Goal: Check status

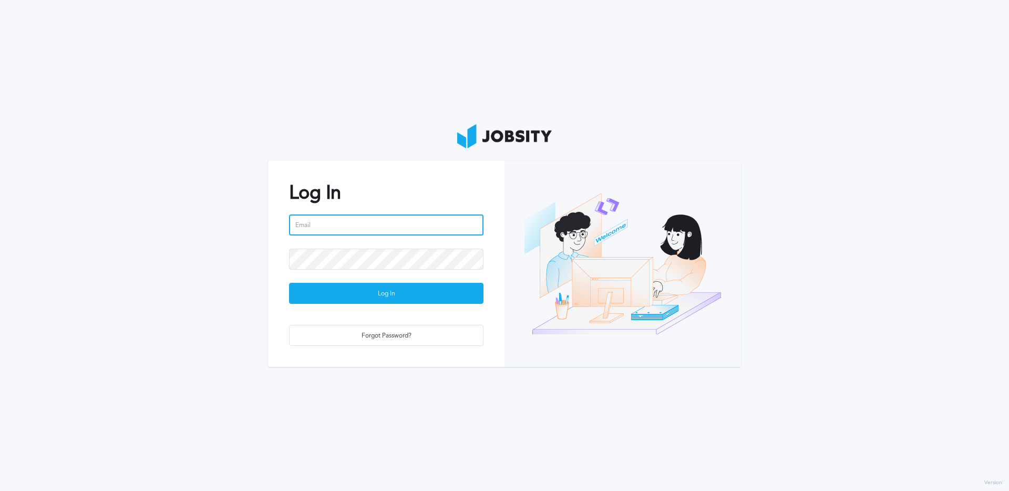
click at [426, 225] on input "email" at bounding box center [386, 224] width 194 height 21
click at [418, 224] on input "email" at bounding box center [386, 224] width 194 height 21
click at [401, 219] on input "email" at bounding box center [386, 224] width 194 height 21
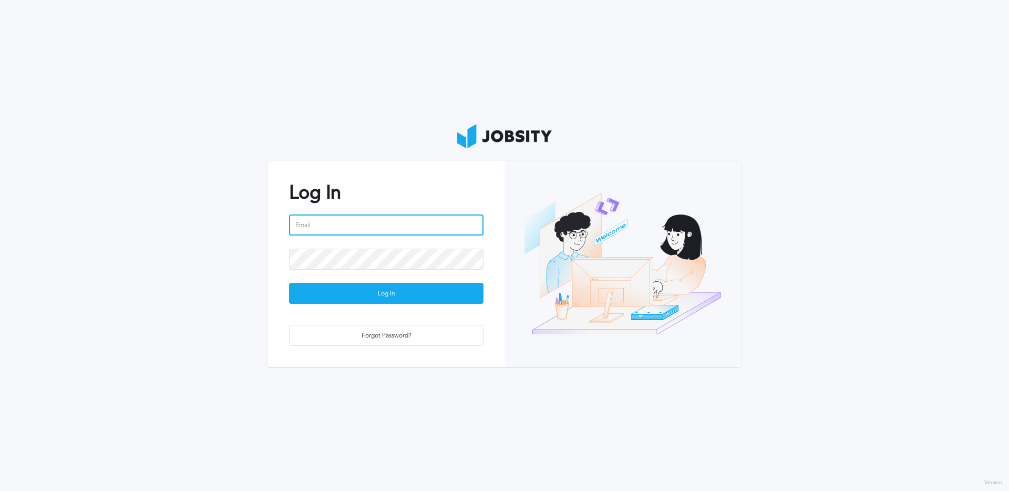
click at [378, 231] on input "email" at bounding box center [386, 224] width 194 height 21
type input "[PERSON_NAME][EMAIL_ADDRESS][DOMAIN_NAME]"
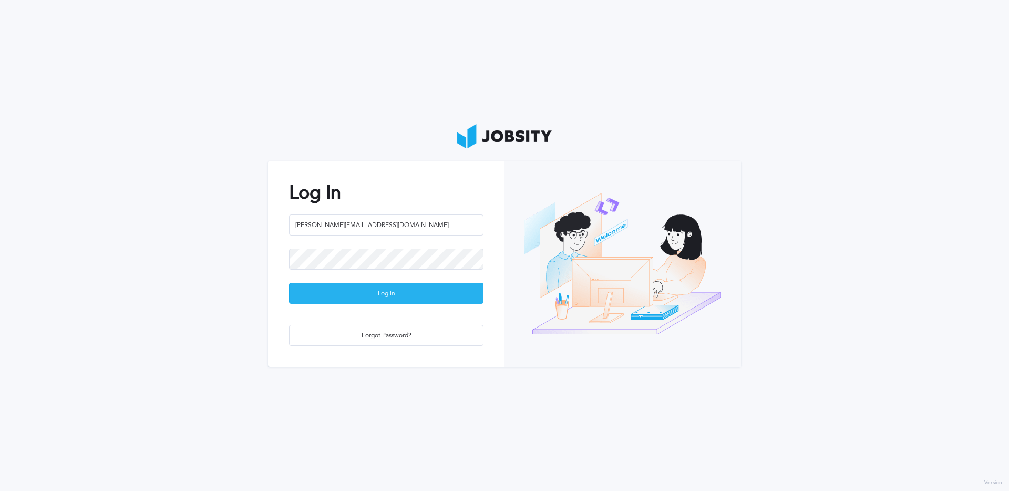
click at [397, 291] on div "Log In" at bounding box center [386, 293] width 193 height 21
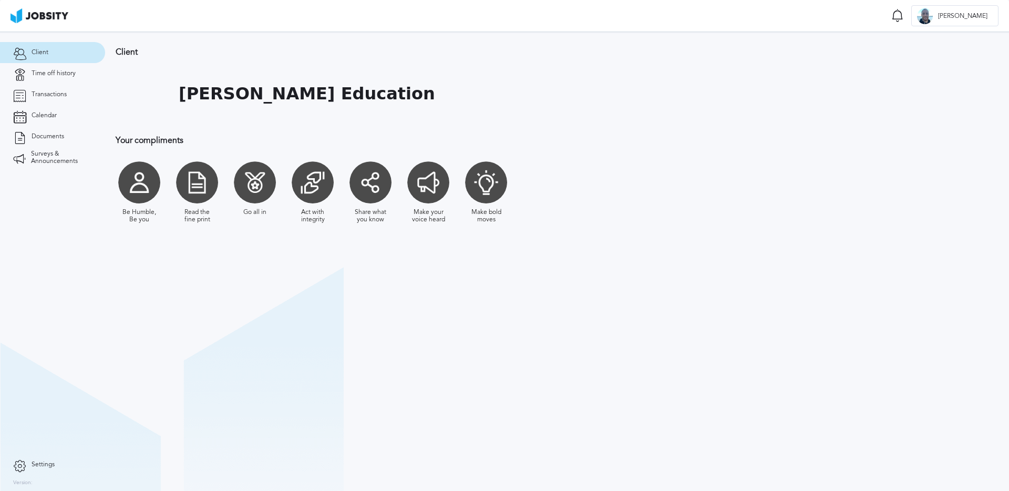
click at [526, 335] on section "Client [PERSON_NAME] Education Your compliments Be Humble, Be you Read the fine…" at bounding box center [557, 261] width 904 height 459
click at [45, 78] on link "Time off history" at bounding box center [52, 73] width 105 height 21
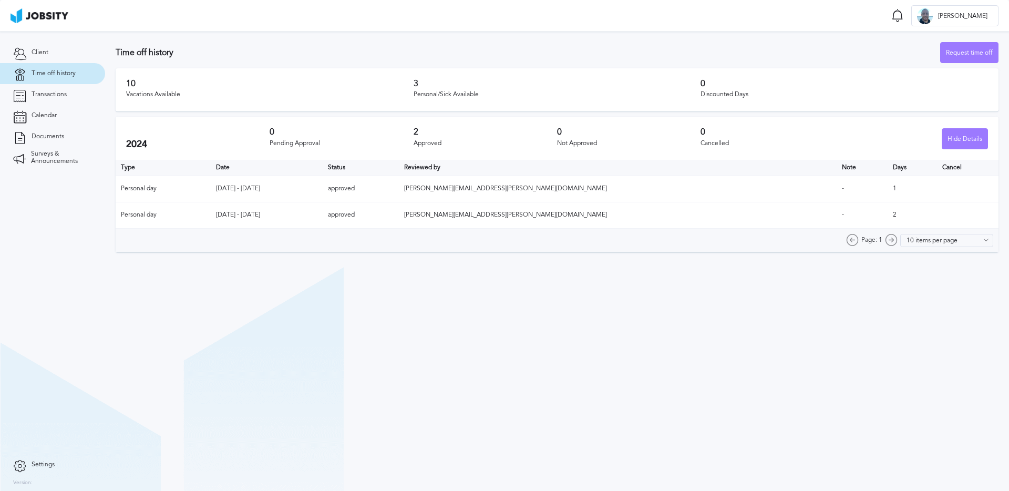
click at [619, 359] on section "Time off history Request time off 10 Vacations Available 3 Personal/Sick Availa…" at bounding box center [557, 261] width 904 height 459
click at [512, 310] on section "Time off history Request time off 10 Vacations Available 3 Personal/Sick Availa…" at bounding box center [557, 261] width 904 height 459
